Goal: Check status: Check status

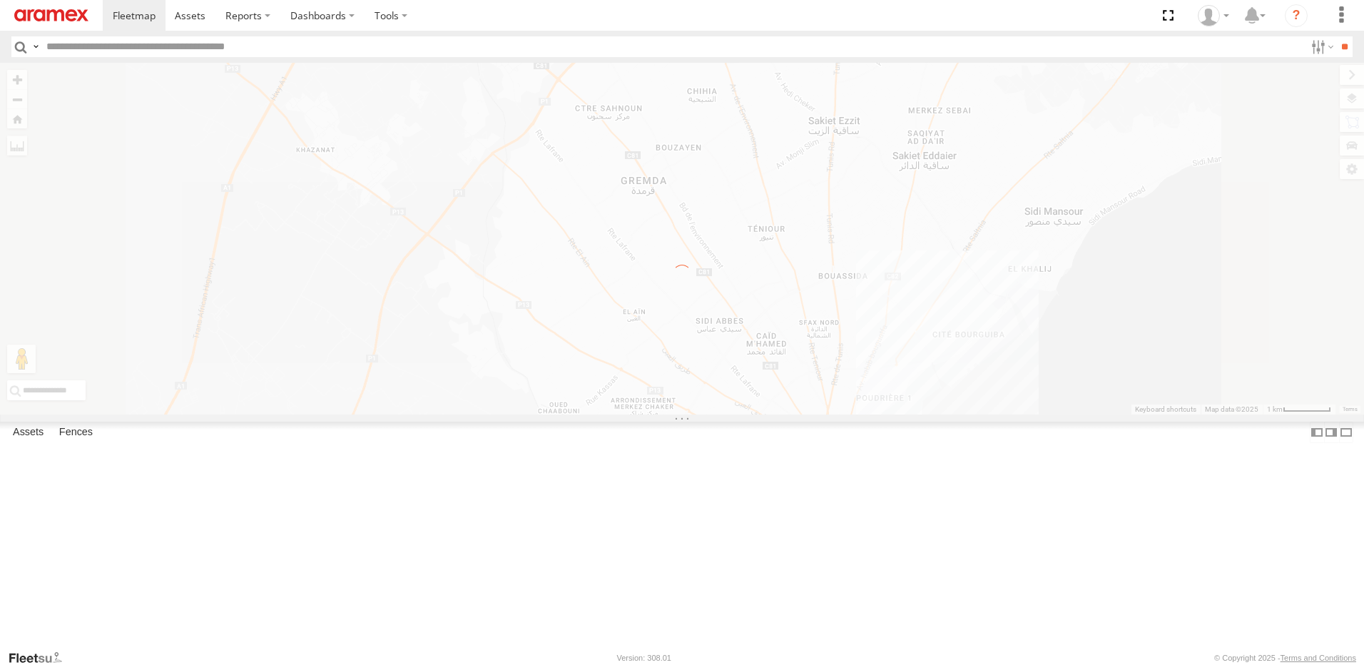
click at [55, 14] on img at bounding box center [51, 15] width 74 height 12
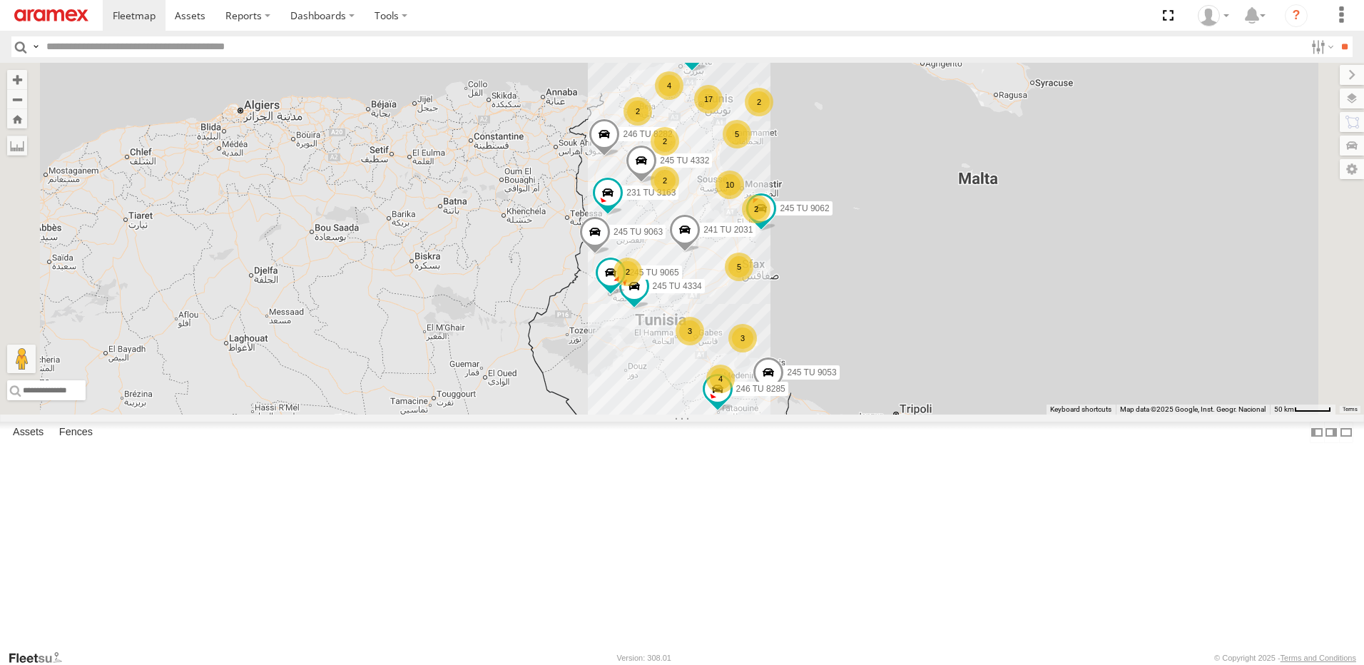
click at [753, 281] on div "5" at bounding box center [739, 267] width 29 height 29
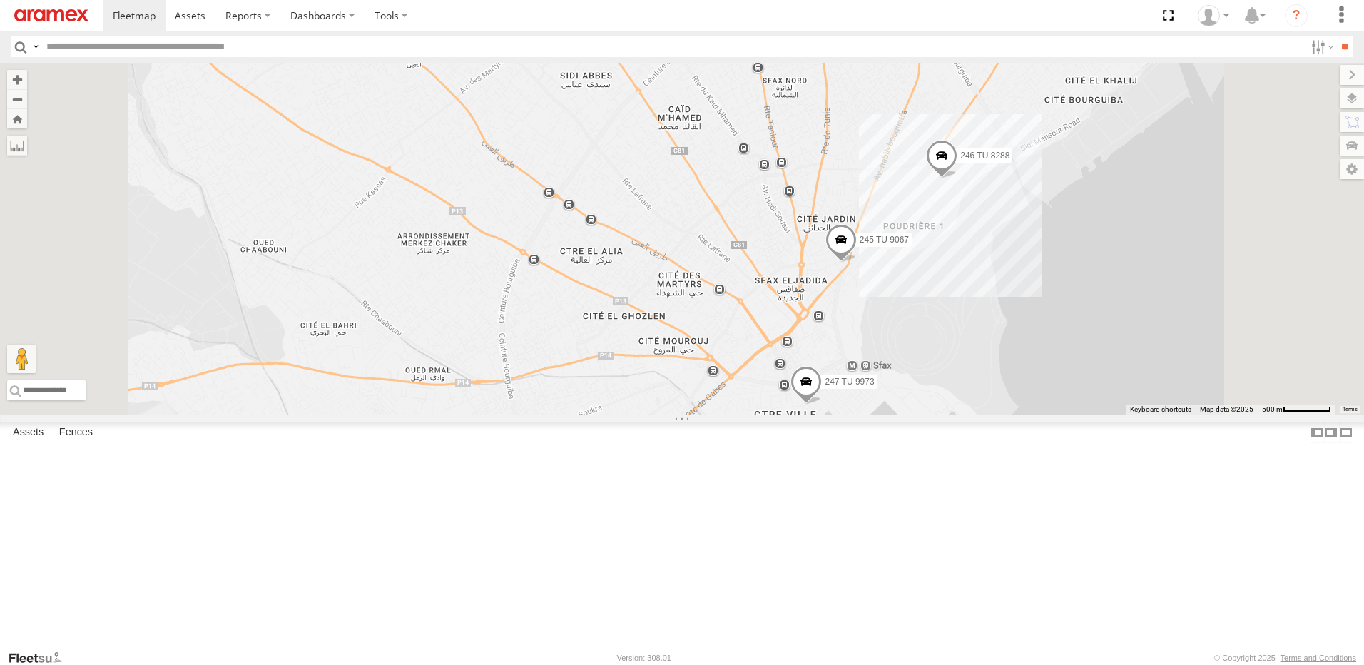
click at [1037, 203] on div "245 TU 4334 245 TU 9053 231 TU 3163 246 TU 8282 245 TU 9065 245 TU 9063 234 TU …" at bounding box center [682, 239] width 1364 height 352
click at [822, 405] on span at bounding box center [806, 385] width 31 height 39
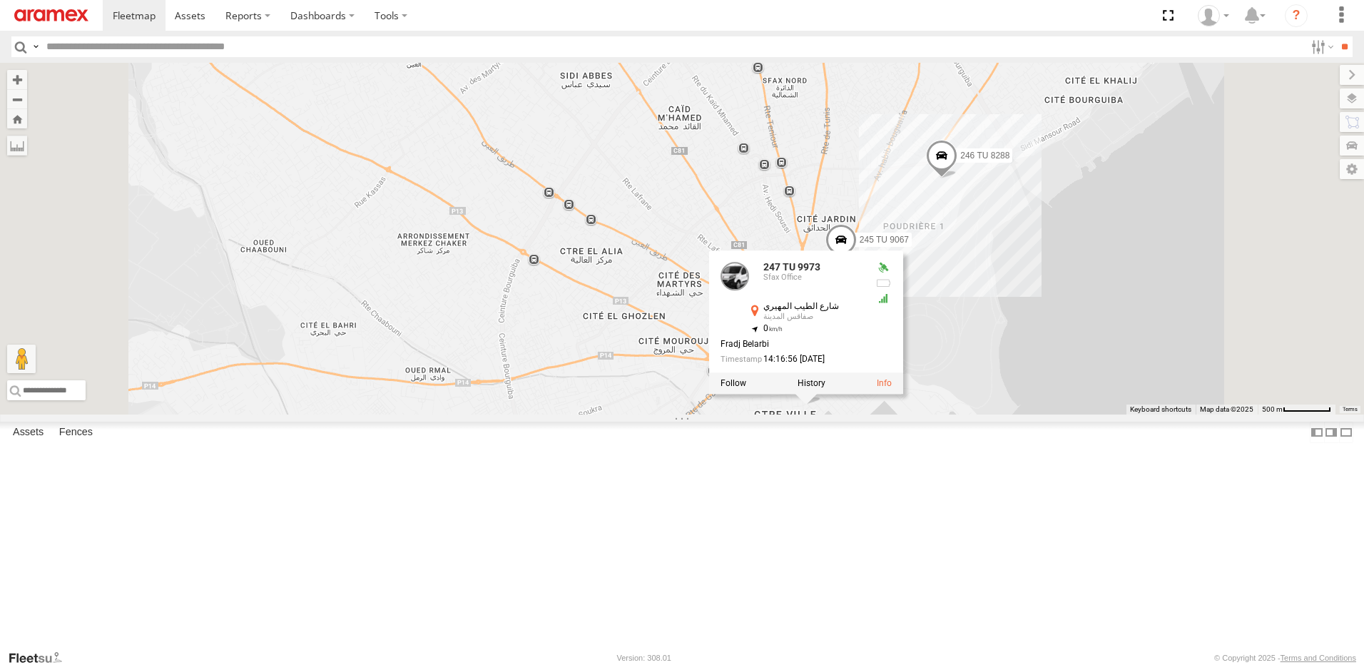
click at [797, 415] on div "245 TU 4334 245 TU 9053 231 TU 3163 246 TU 8282 245 TU 9065 245 TU 9063 234 TU …" at bounding box center [682, 239] width 1364 height 352
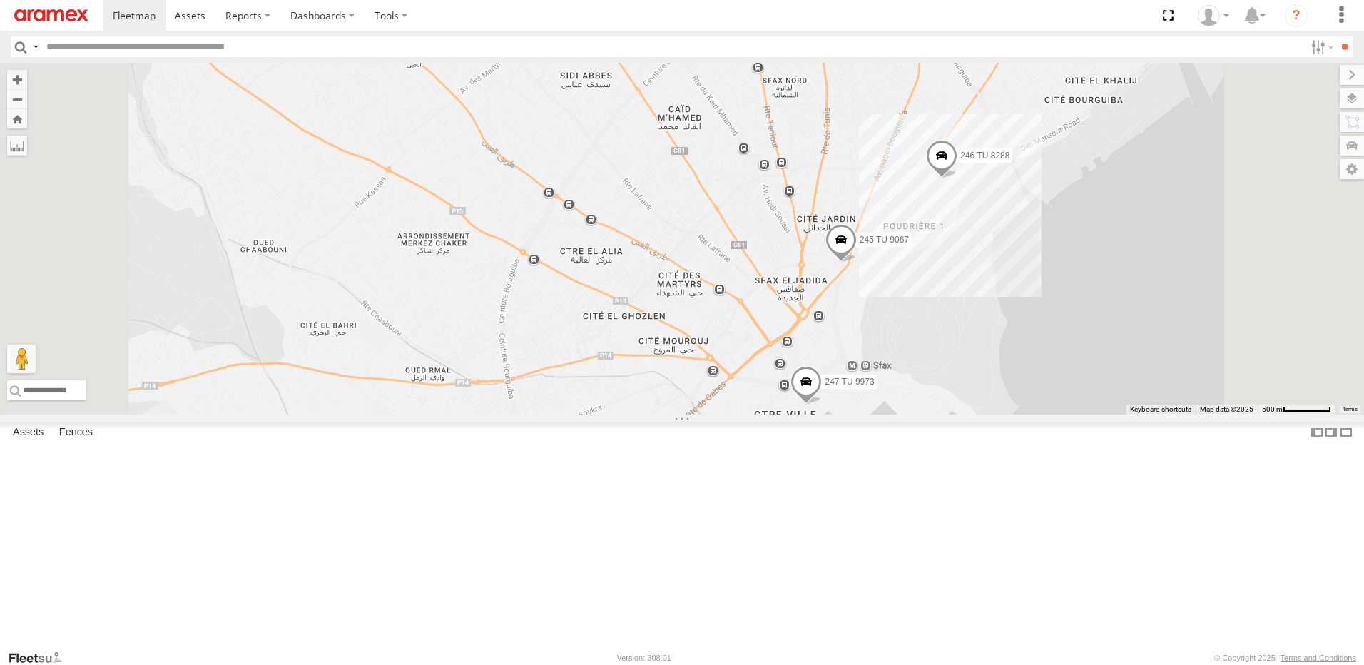
click at [438, 462] on span at bounding box center [422, 443] width 31 height 39
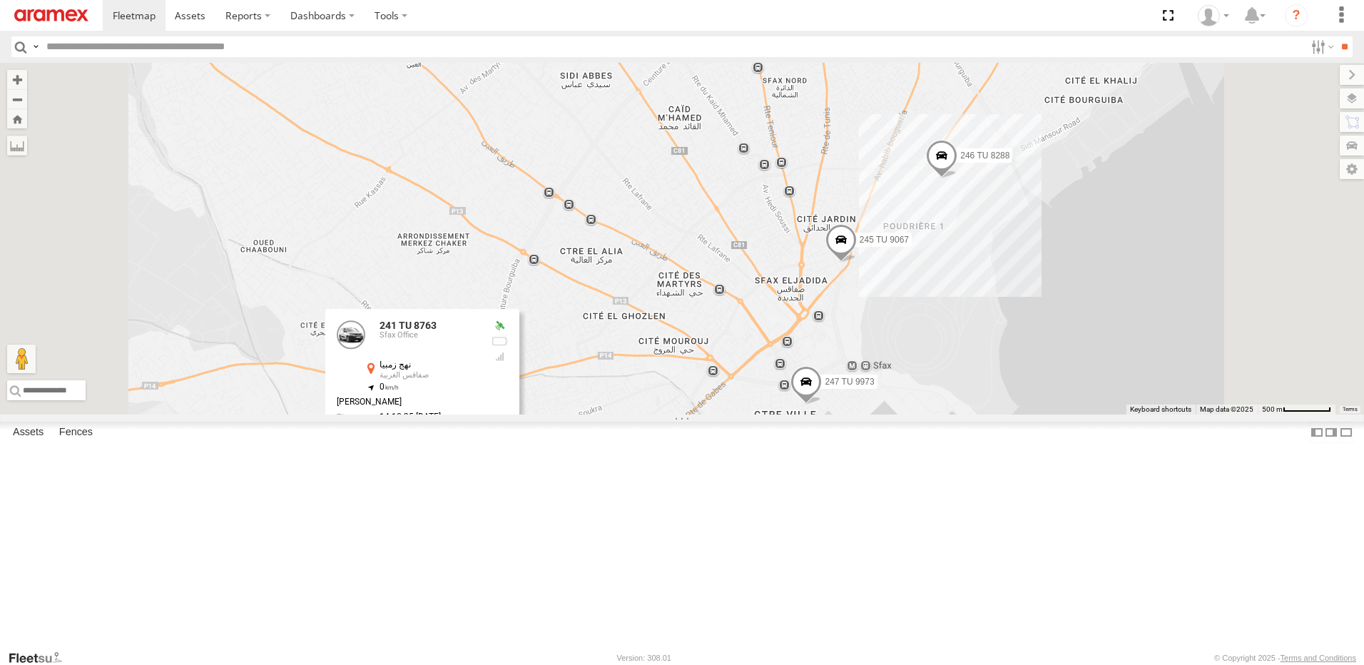
click at [698, 415] on div "245 TU 4334 245 TU 9053 231 TU 3163 246 TU 8282 245 TU 9065 245 TU 9063 234 TU …" at bounding box center [682, 239] width 1364 height 352
